Goal: Task Accomplishment & Management: Manage account settings

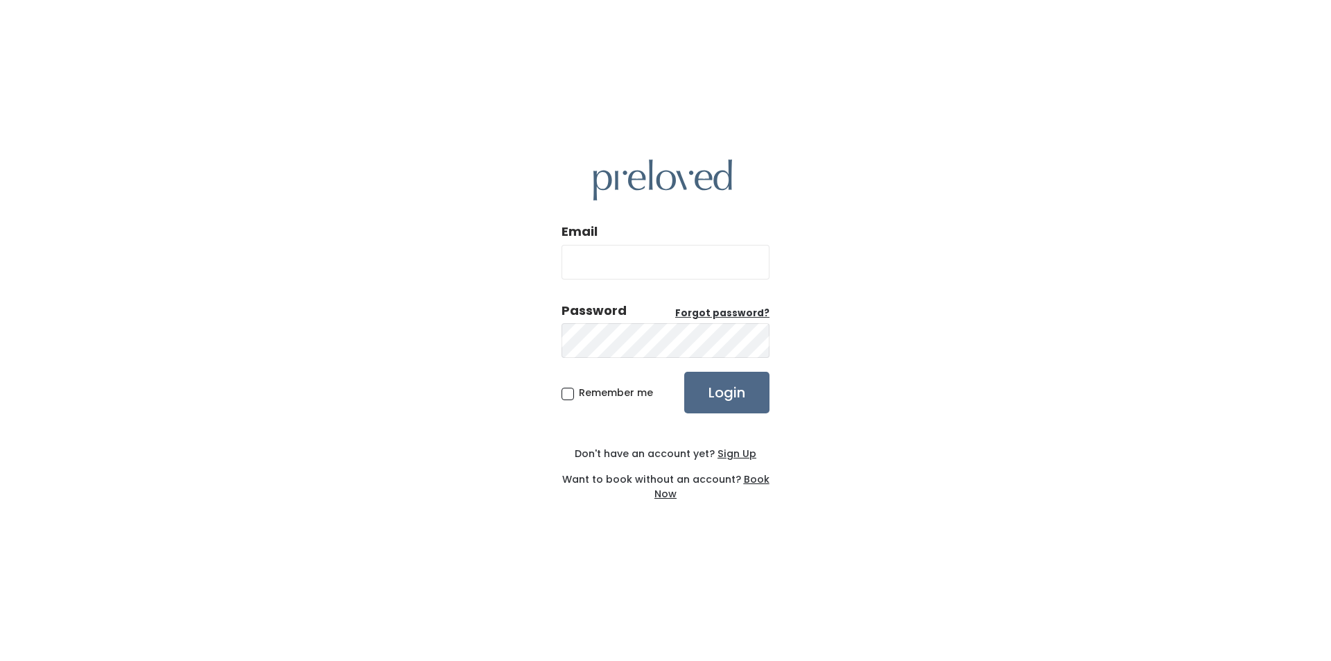
type input "feistybritches@gmail.com"
click at [733, 385] on input "Login" at bounding box center [726, 393] width 85 height 42
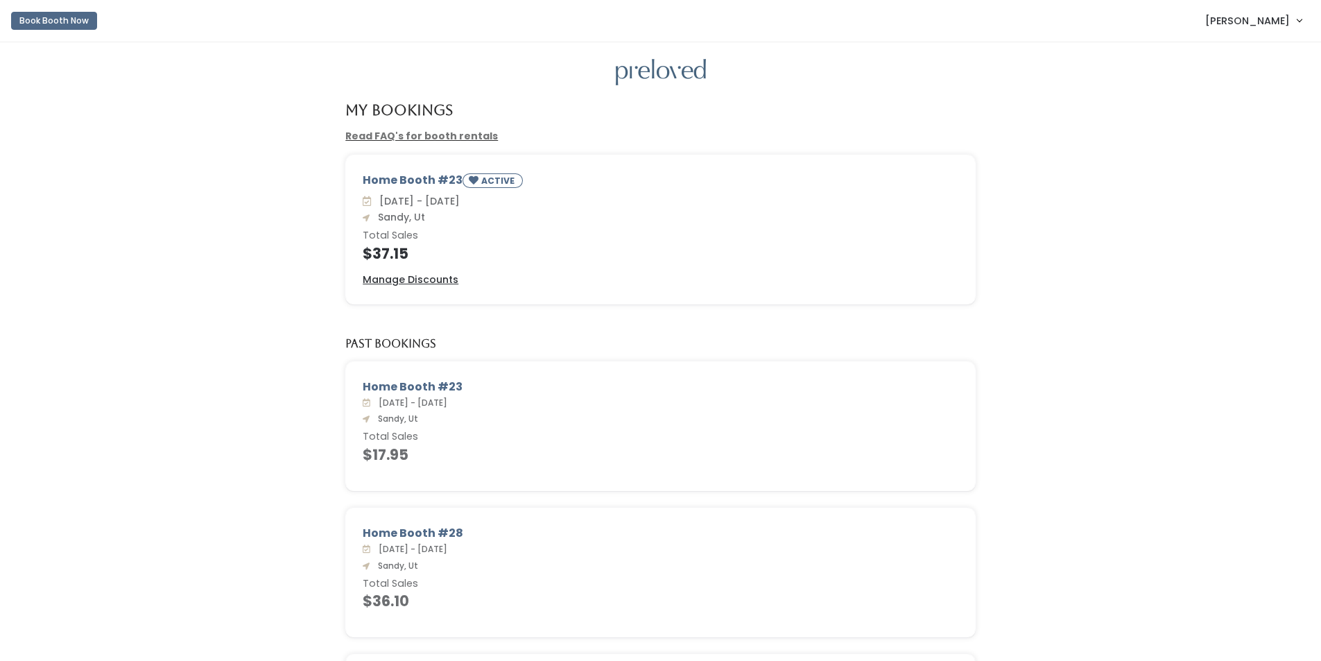
click at [1257, 25] on span "[PERSON_NAME]" at bounding box center [1247, 20] width 85 height 15
drag, startPoint x: 1227, startPoint y: 115, endPoint x: 1100, endPoint y: 84, distance: 130.6
click at [1227, 115] on button "Logout" at bounding box center [1252, 116] width 124 height 25
